Goal: Navigation & Orientation: Go to known website

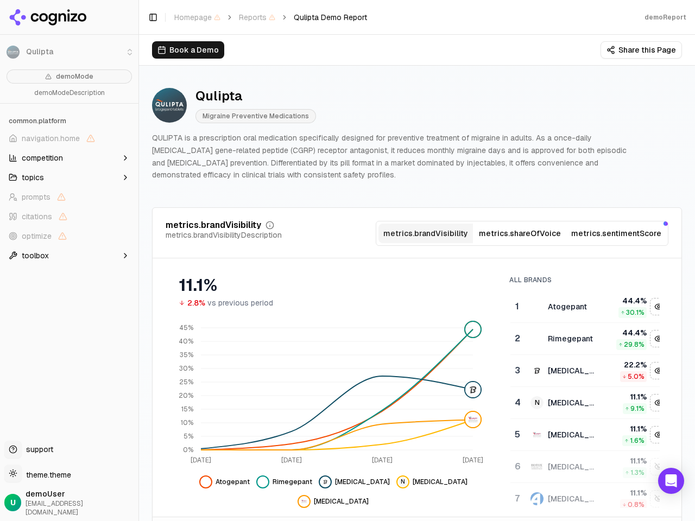
click at [13, 52] on li "Qulipta" at bounding box center [69, 52] width 138 height 26
click at [69, 138] on span "navigation.home" at bounding box center [51, 138] width 58 height 11
